Goal: Navigation & Orientation: Understand site structure

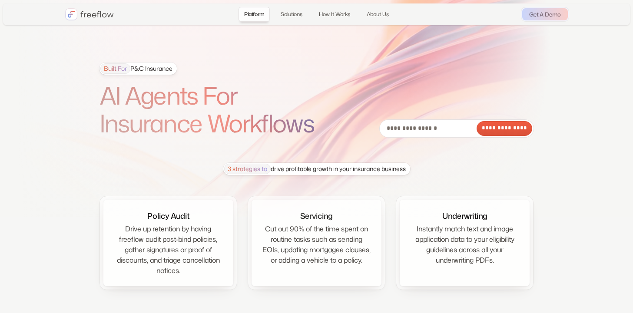
click at [452, 53] on section "**********" at bounding box center [316, 164] width 633 height 329
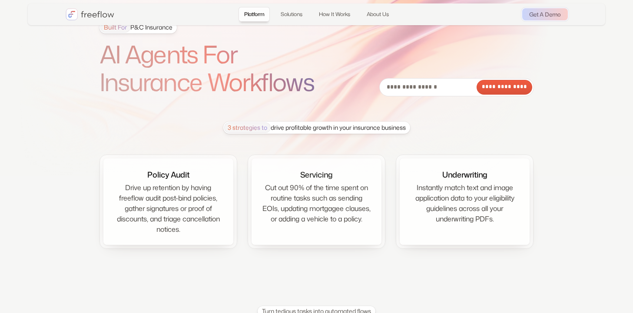
scroll to position [1, 0]
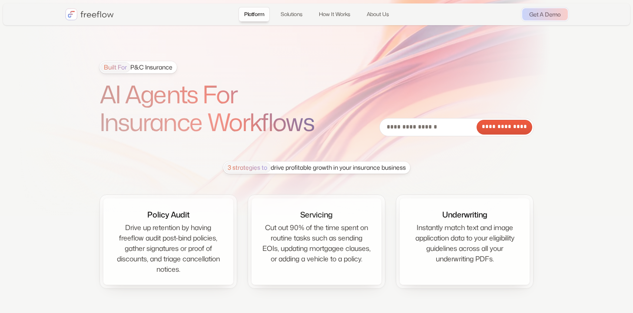
click at [141, 71] on div "Built For P&C Insurance" at bounding box center [136, 67] width 72 height 10
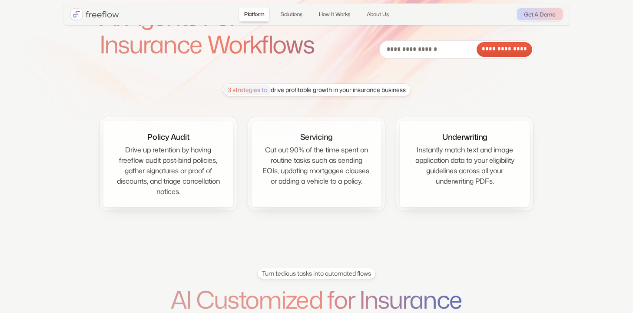
scroll to position [60, 0]
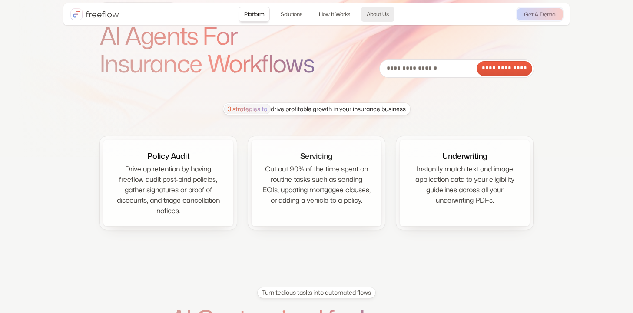
click at [373, 15] on link "About Us" at bounding box center [377, 14] width 33 height 15
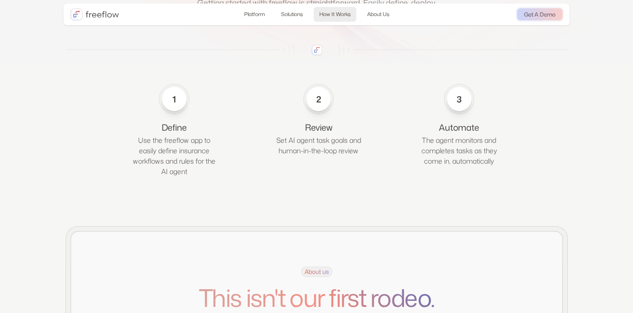
click at [328, 13] on link "How It Works" at bounding box center [335, 14] width 43 height 15
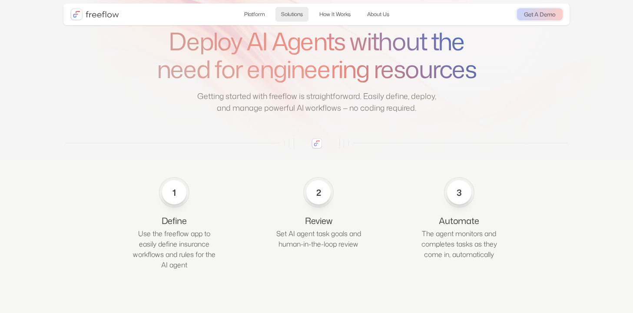
click at [298, 12] on link "Solutions" at bounding box center [291, 14] width 33 height 15
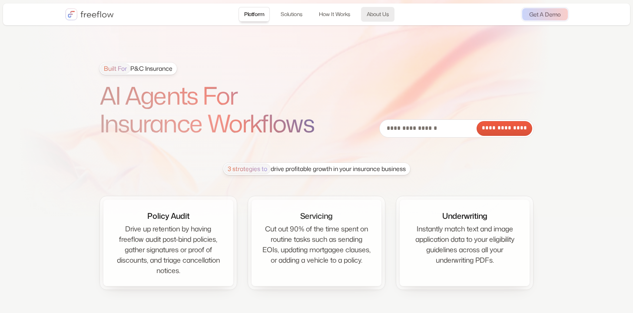
click at [379, 16] on link "About Us" at bounding box center [377, 14] width 33 height 15
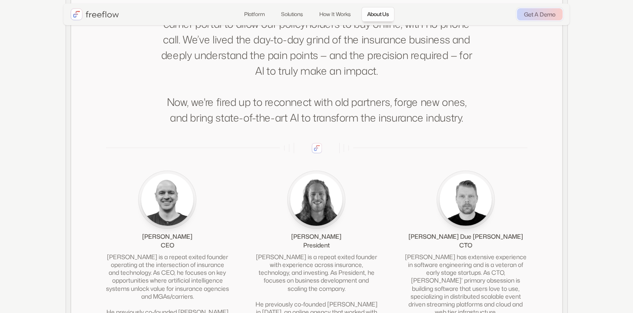
scroll to position [1663, 0]
